Goal: Book appointment/travel/reservation

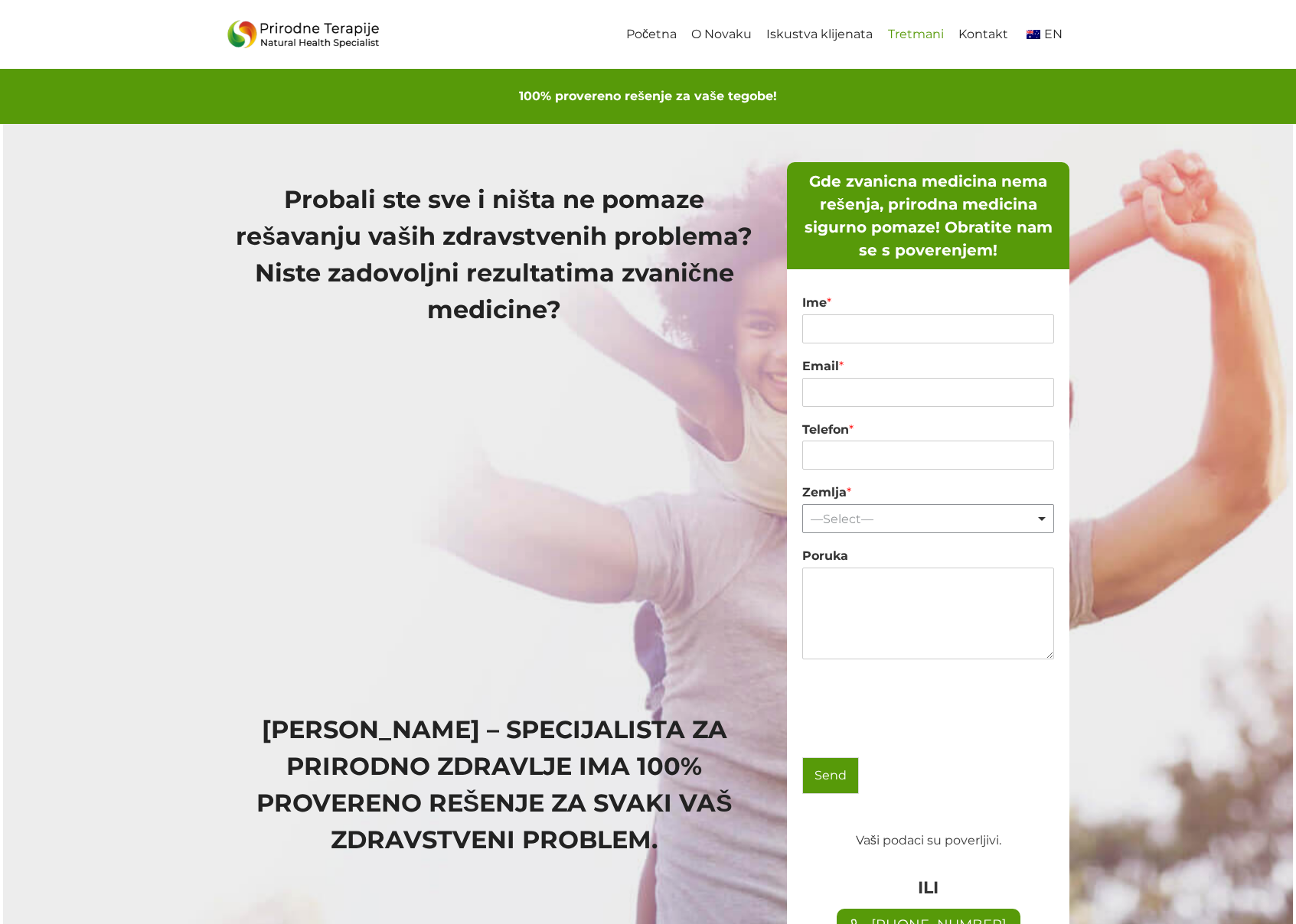
click at [915, 35] on link "Tretmani" at bounding box center [915, 35] width 70 height 35
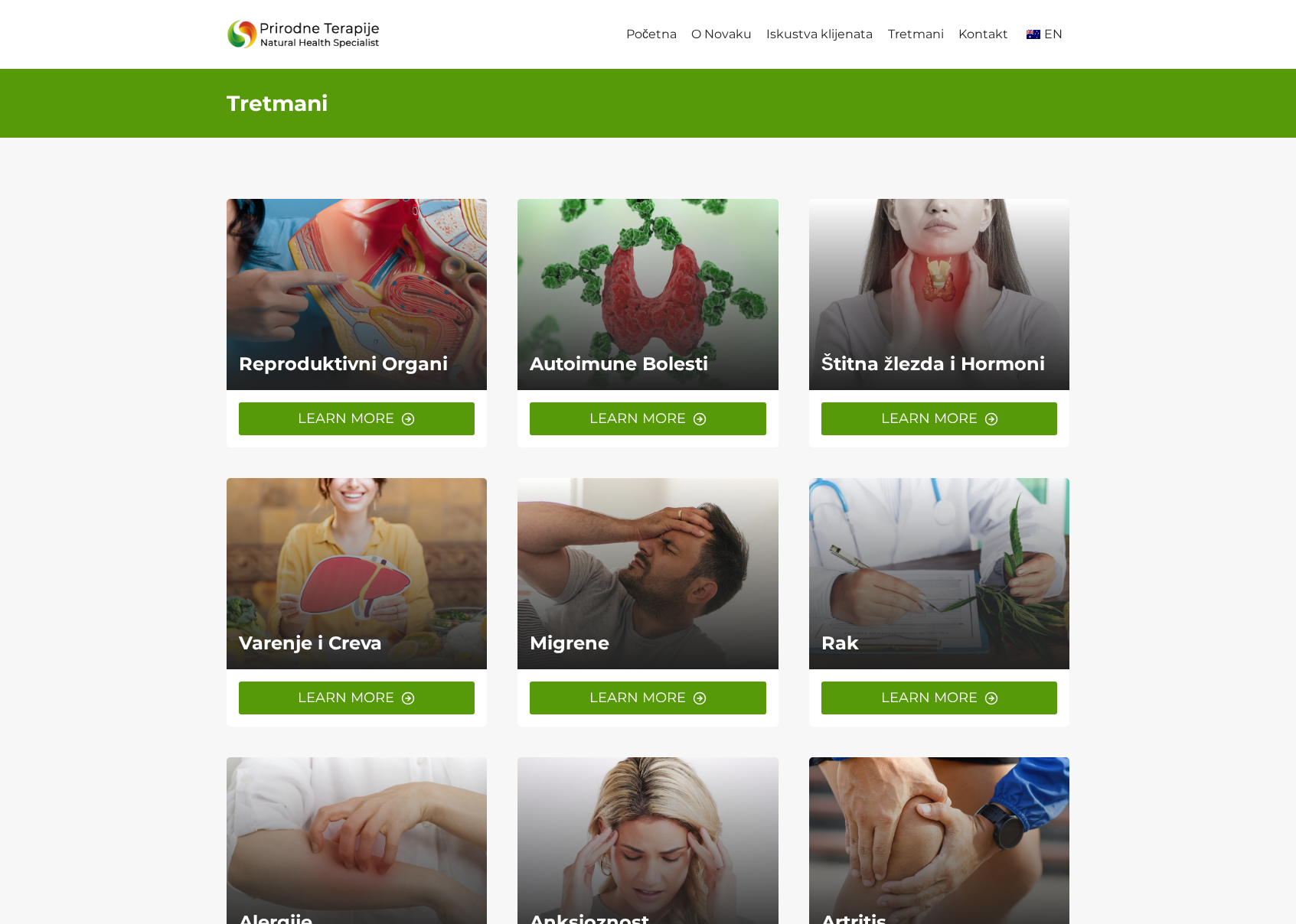
click at [414, 236] on link at bounding box center [357, 295] width 261 height 191
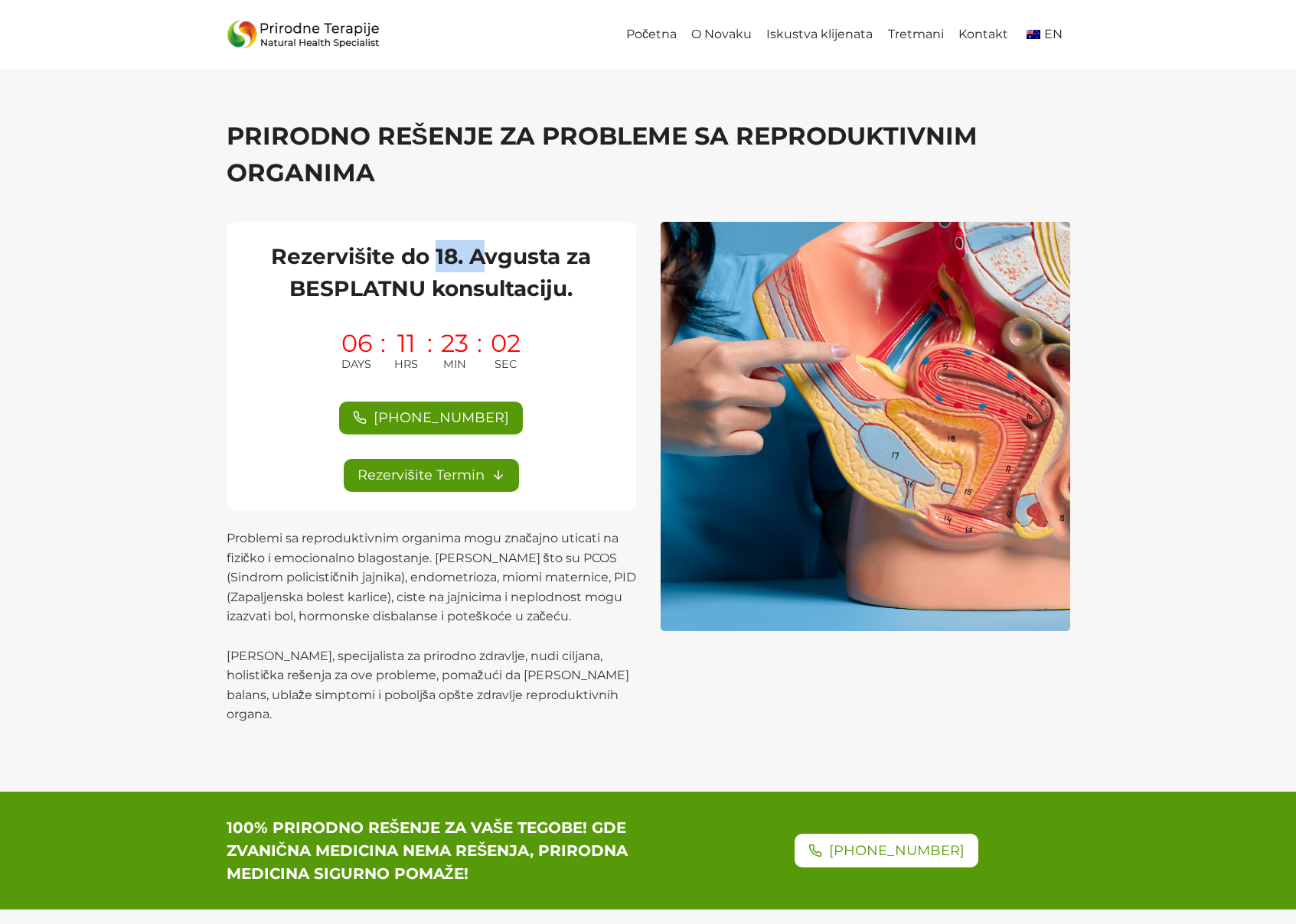
drag, startPoint x: 458, startPoint y: 257, endPoint x: 515, endPoint y: 255, distance: 57.0
click at [491, 256] on h2 "Rezervišite do 18. Avgusta za BESPLATNU konsultaciju." at bounding box center [431, 272] width 372 height 64
click at [515, 256] on h2 "Rezervišite do 18. Avgusta za BESPLATNU konsultaciju." at bounding box center [431, 272] width 372 height 64
